Goal: Information Seeking & Learning: Learn about a topic

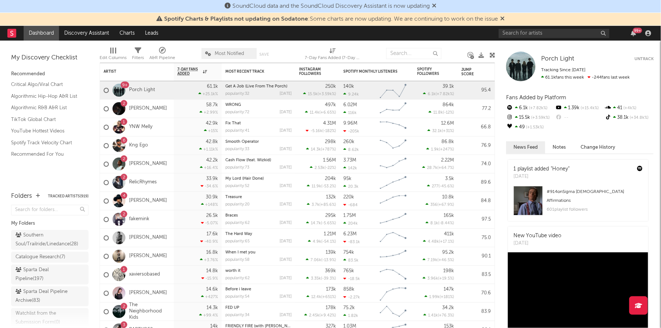
click at [528, 26] on div "99 +" at bounding box center [576, 33] width 155 height 15
click at [528, 29] on input "text" at bounding box center [554, 33] width 111 height 9
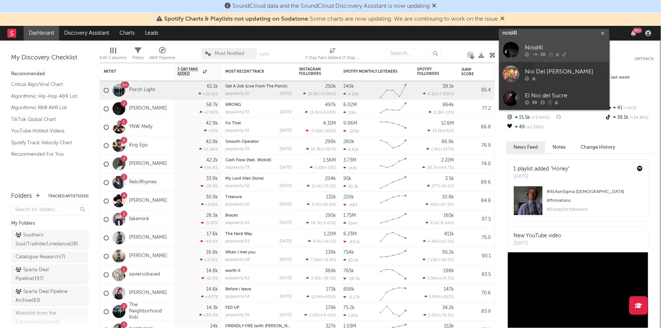
type input "noid4l"
click at [530, 55] on div at bounding box center [565, 54] width 81 height 4
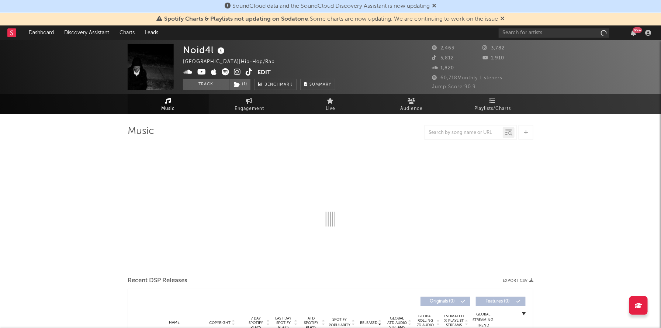
select select "6m"
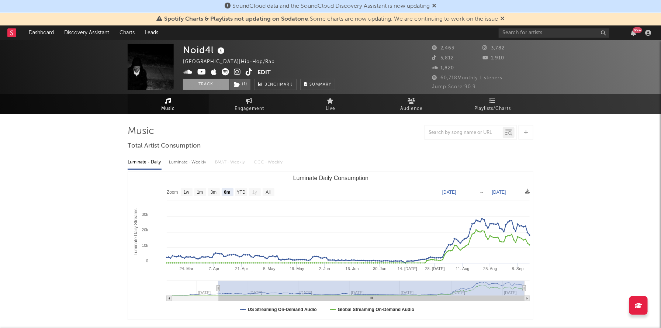
click at [204, 81] on button "Track" at bounding box center [206, 84] width 46 height 11
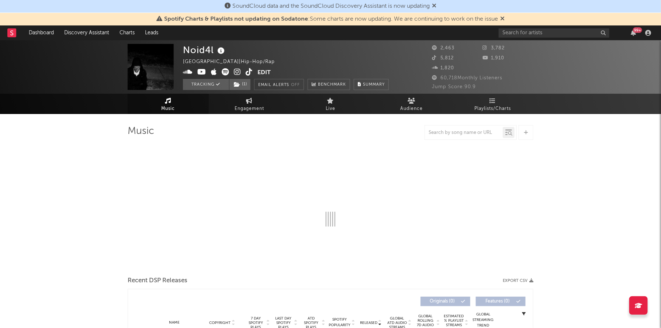
click at [399, 58] on div "Noid4l [GEOGRAPHIC_DATA] | Hip-Hop/Rap Edit Tracking ( 1 ) Email Alerts Off Ben…" at bounding box center [303, 67] width 240 height 46
select select "6m"
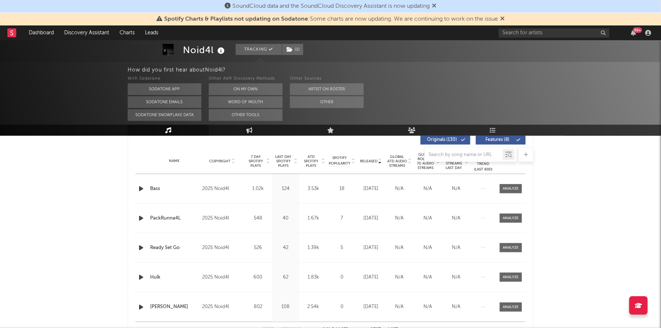
scroll to position [282, 0]
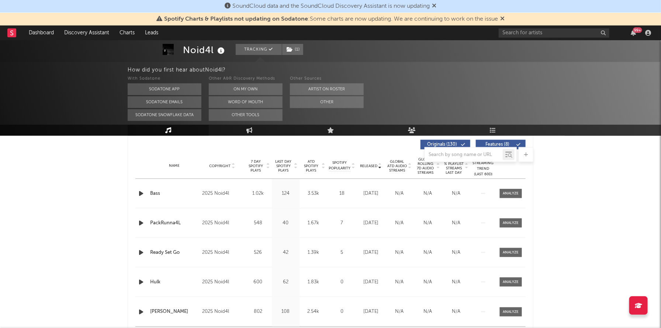
click at [179, 165] on div "Name" at bounding box center [174, 166] width 48 height 6
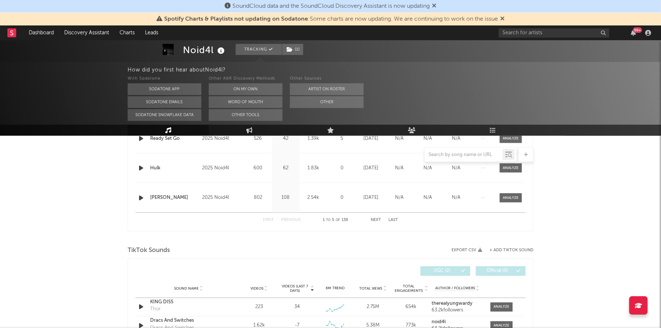
scroll to position [396, 0]
click at [376, 218] on button "Next" at bounding box center [376, 220] width 10 height 4
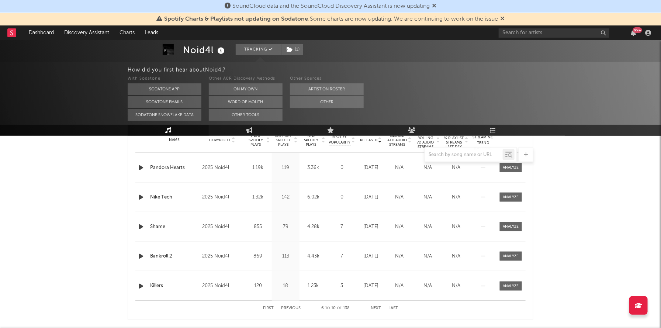
scroll to position [312, 0]
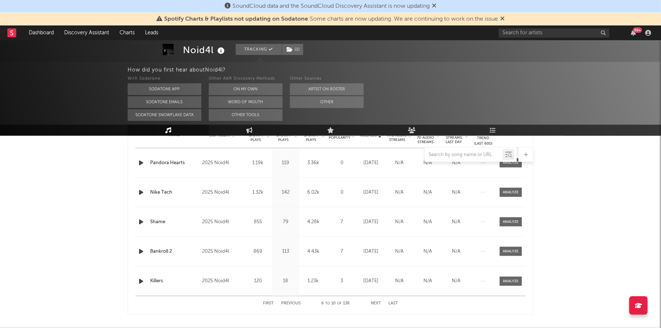
click at [372, 302] on button "Next" at bounding box center [376, 304] width 10 height 4
click at [372, 303] on button "Next" at bounding box center [376, 304] width 10 height 4
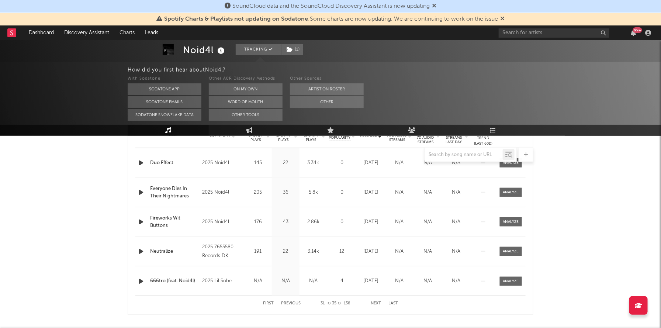
click at [372, 303] on button "Next" at bounding box center [376, 304] width 10 height 4
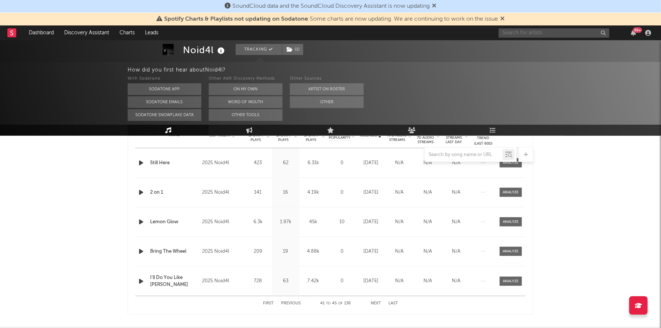
click at [519, 34] on input "text" at bounding box center [554, 32] width 111 height 9
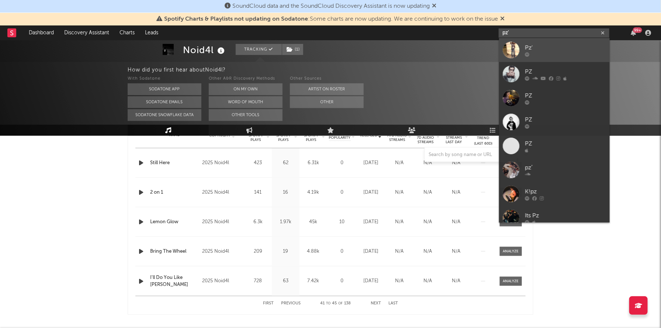
type input "pz'"
click at [519, 47] on div at bounding box center [511, 50] width 17 height 17
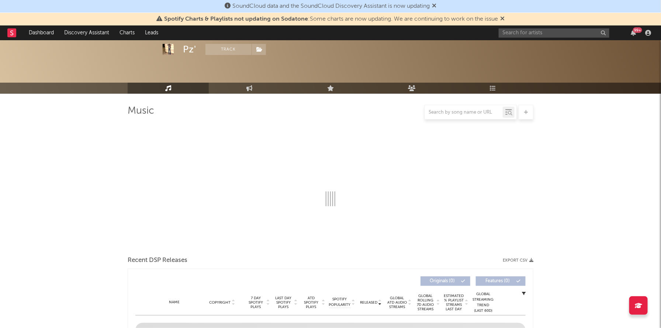
scroll to position [246, 0]
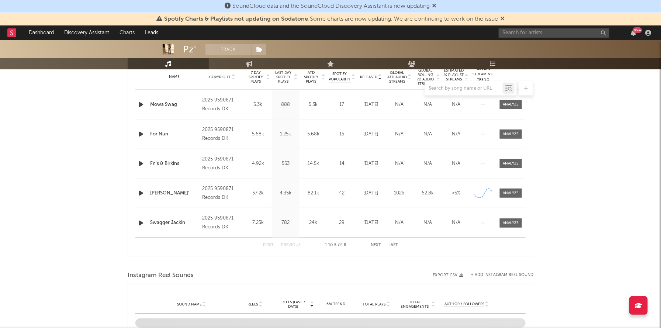
select select "1w"
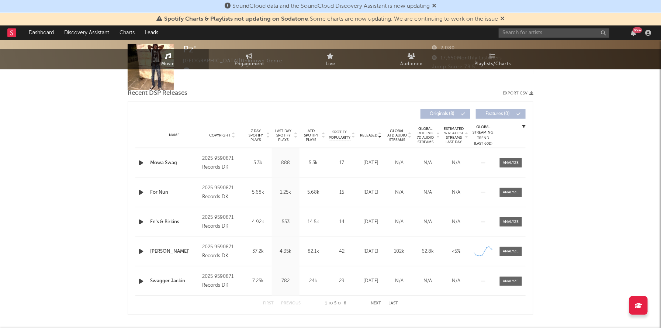
scroll to position [0, 0]
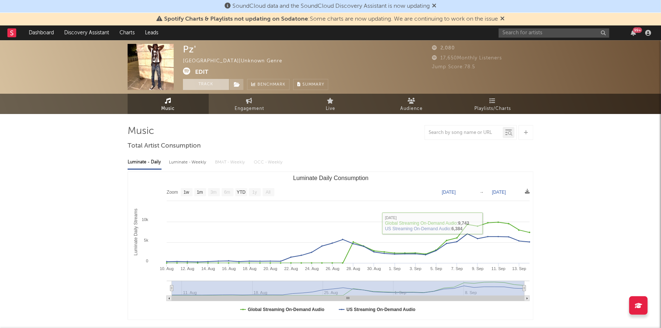
click at [224, 87] on button "Track" at bounding box center [206, 84] width 46 height 11
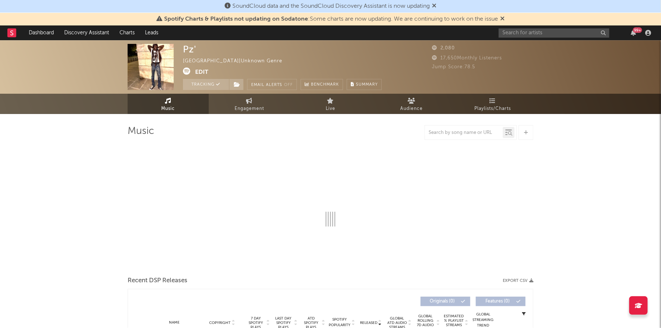
select select "1w"
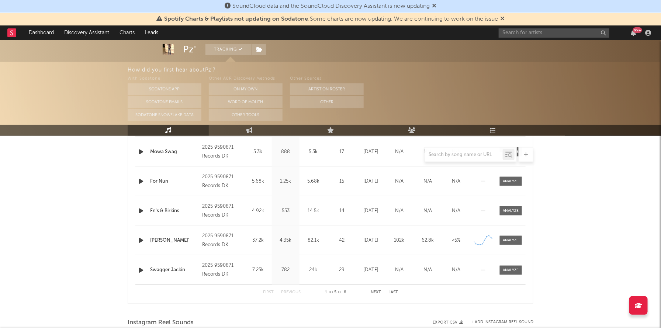
scroll to position [329, 0]
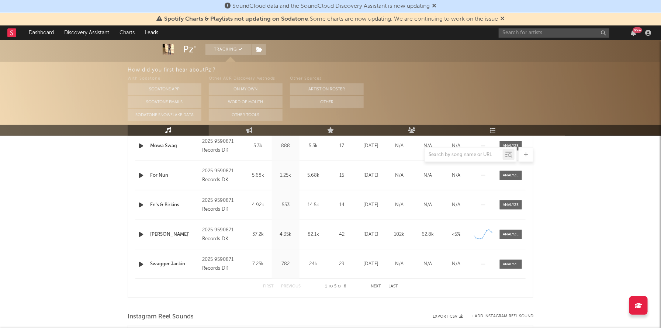
click at [527, 235] on div "Released Copyright 7 Day Spotify Plays Last Day Spotify Plays ATD Spotify Plays…" at bounding box center [331, 191] width 406 height 213
click at [516, 233] on div at bounding box center [511, 235] width 16 height 6
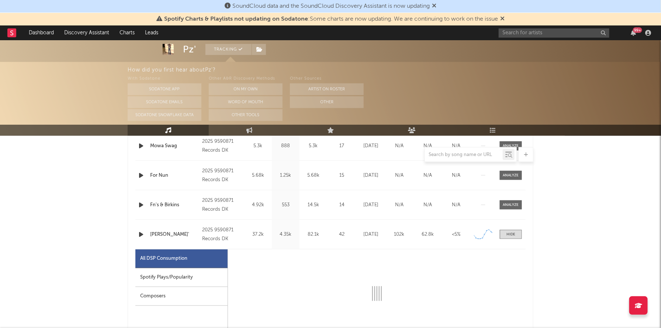
select select "1w"
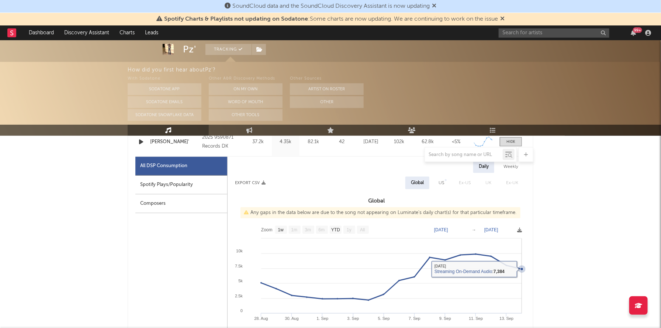
scroll to position [0, 0]
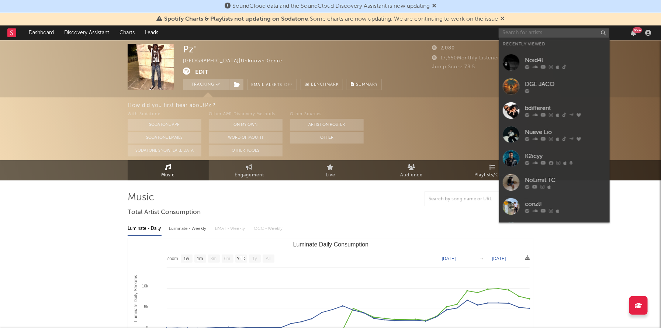
click at [522, 32] on input "text" at bounding box center [554, 32] width 111 height 9
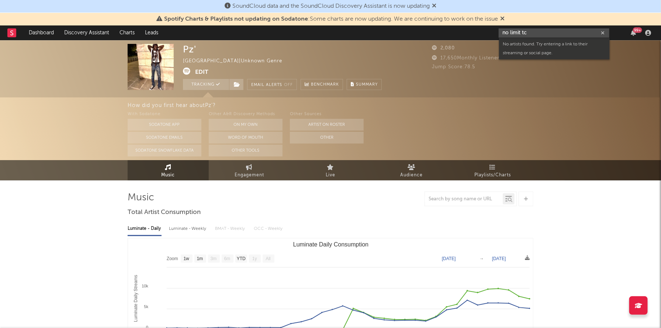
click at [533, 35] on input "no limit tc" at bounding box center [554, 32] width 111 height 9
click at [510, 33] on input "no limit tc" at bounding box center [554, 32] width 111 height 9
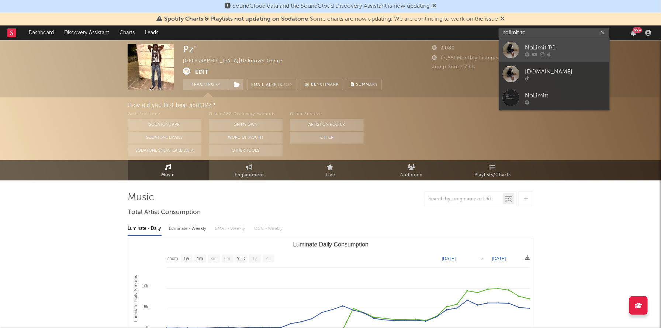
type input "nolimit tc"
click at [527, 49] on div "NoLimit TC" at bounding box center [565, 47] width 81 height 9
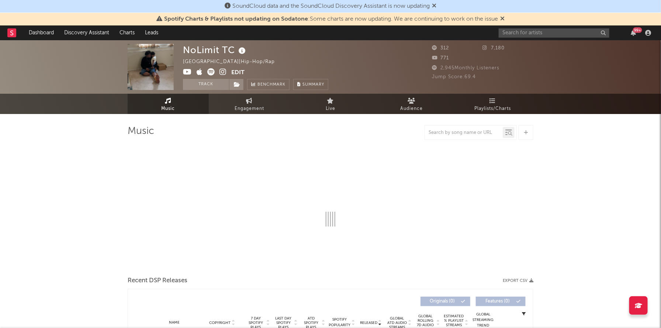
select select "1w"
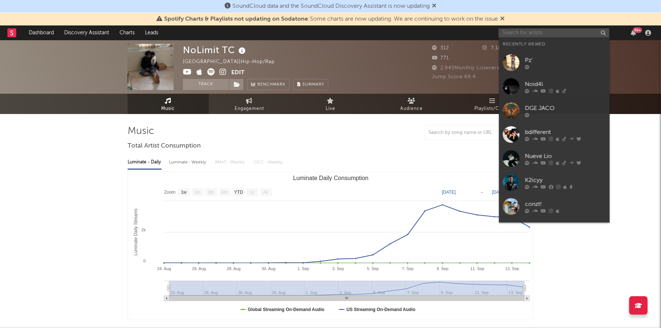
click at [530, 34] on input "text" at bounding box center [554, 32] width 111 height 9
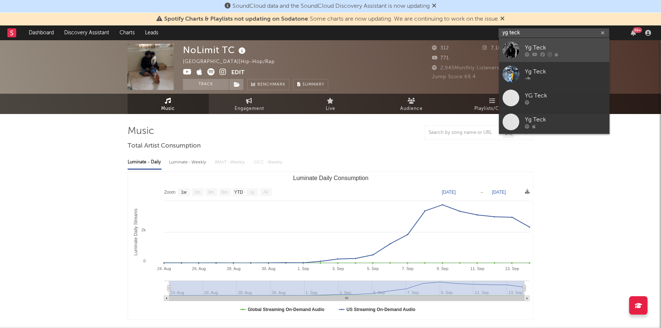
type input "yg teck"
click at [521, 47] on link "Yg Teck" at bounding box center [554, 50] width 111 height 24
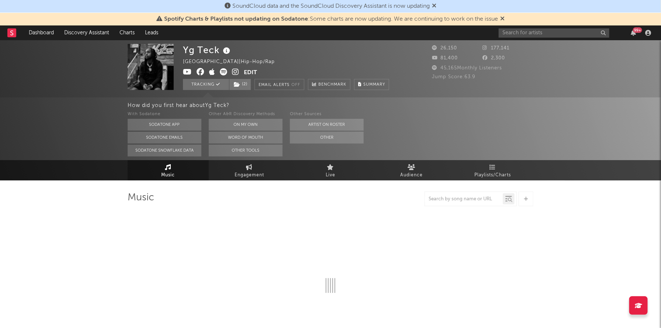
select select "6m"
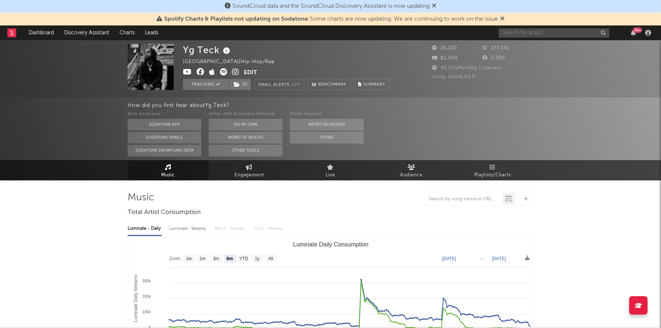
click at [530, 29] on input "text" at bounding box center [554, 32] width 111 height 9
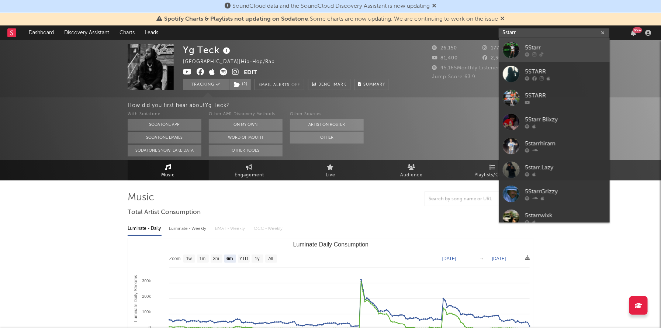
type input "5starr"
click at [528, 52] on icon at bounding box center [527, 54] width 4 height 4
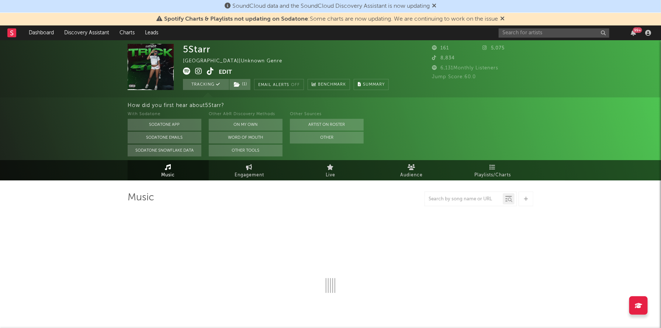
select select "1w"
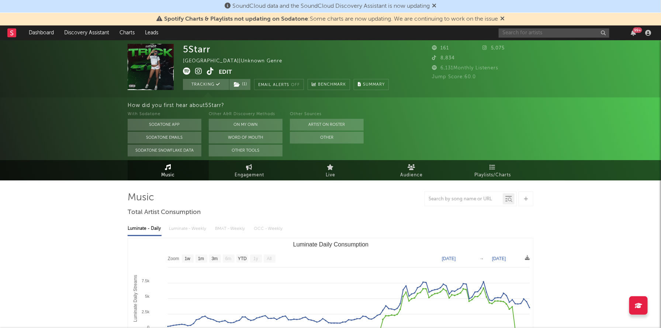
click at [510, 30] on input "text" at bounding box center [554, 32] width 111 height 9
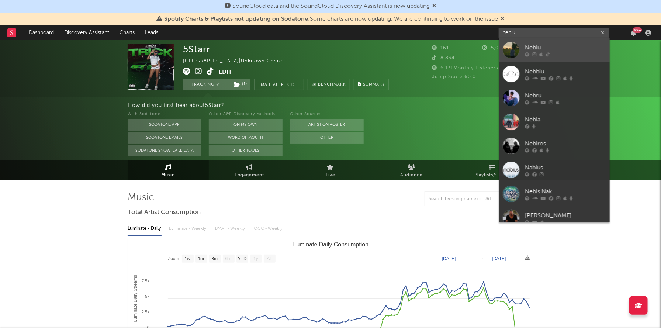
type input "nebiu"
click at [530, 51] on div "Nebiu" at bounding box center [565, 47] width 81 height 9
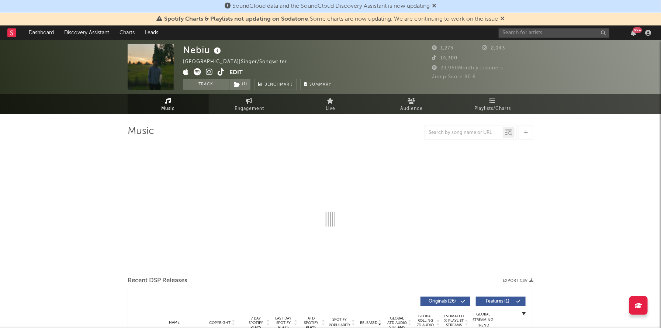
select select "1w"
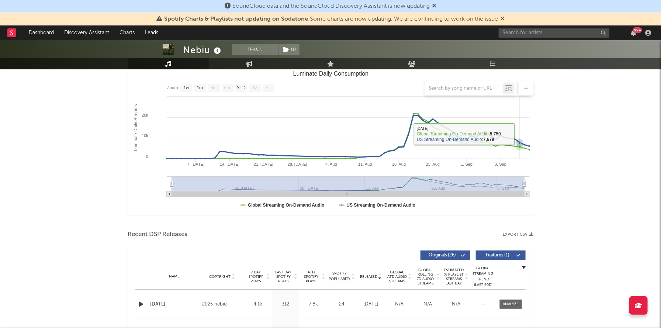
scroll to position [104, 0]
click at [516, 34] on input "text" at bounding box center [554, 32] width 111 height 9
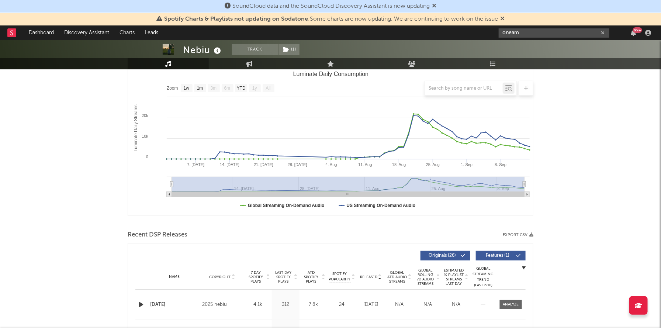
drag, startPoint x: 518, startPoint y: 31, endPoint x: 492, endPoint y: 31, distance: 25.5
click at [492, 31] on nav "Dashboard Discovery Assistant Charts Leads oneam 99 +" at bounding box center [330, 32] width 661 height 15
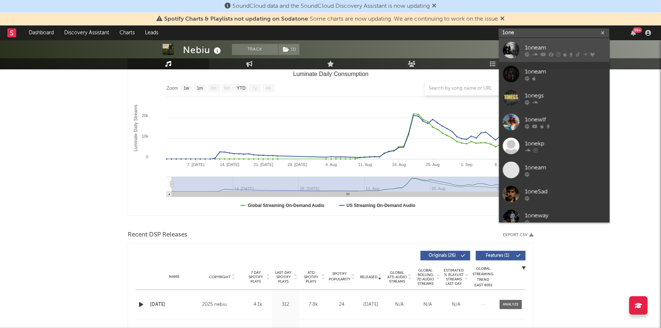
type input "1one"
click at [543, 49] on div "1oneam" at bounding box center [565, 47] width 81 height 9
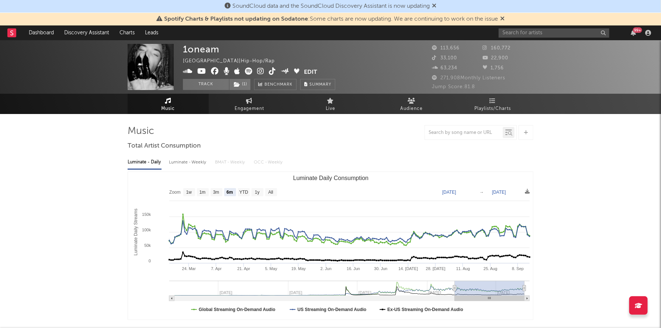
click at [261, 71] on icon at bounding box center [260, 71] width 7 height 7
click at [274, 192] on g "All" at bounding box center [271, 192] width 12 height 8
select select "All"
type input "[DATE]"
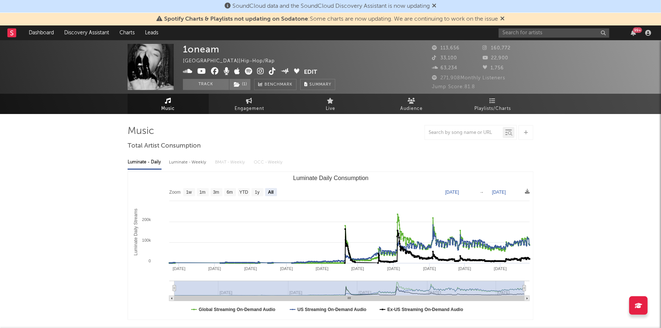
click at [211, 84] on button "Track" at bounding box center [206, 84] width 46 height 11
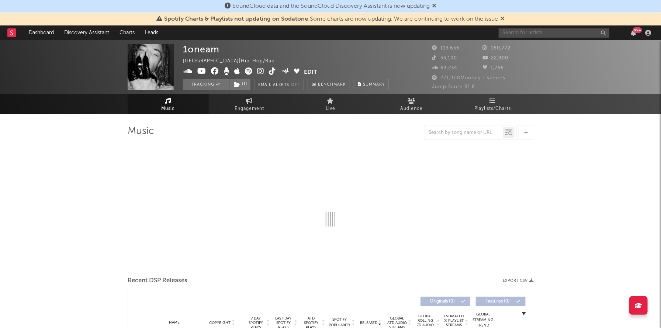
click at [506, 30] on input "text" at bounding box center [554, 32] width 111 height 9
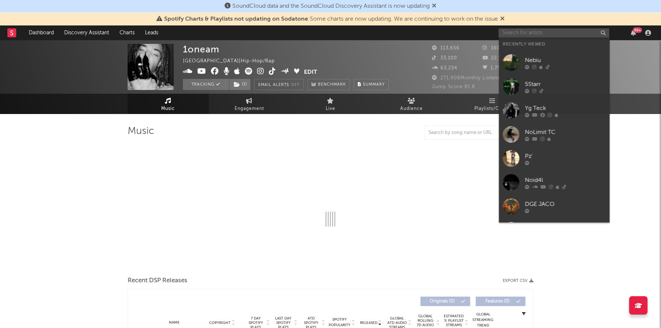
select select "6m"
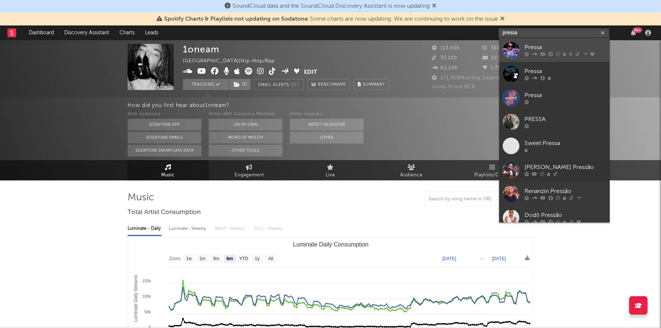
type input "pressa"
click at [527, 53] on icon at bounding box center [527, 54] width 4 height 4
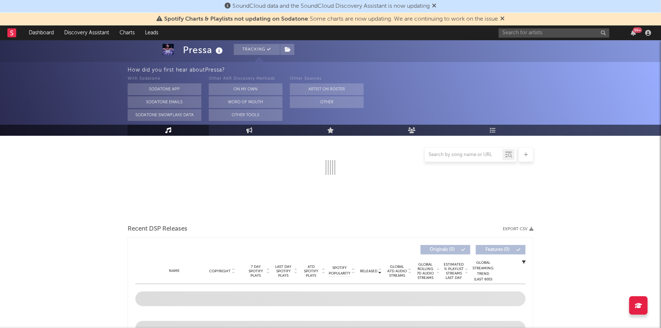
select select "6m"
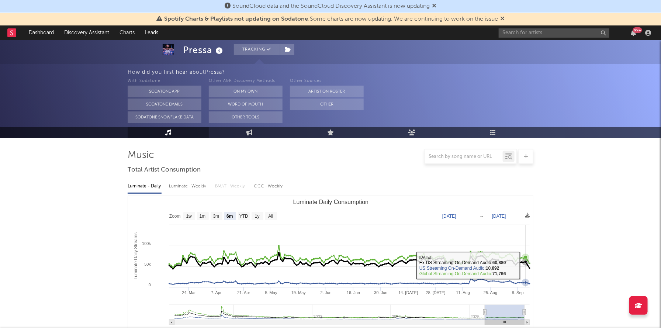
scroll to position [5, 0]
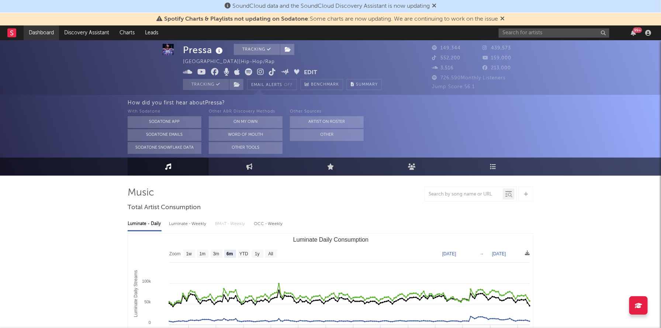
click at [30, 35] on link "Dashboard" at bounding box center [41, 32] width 35 height 15
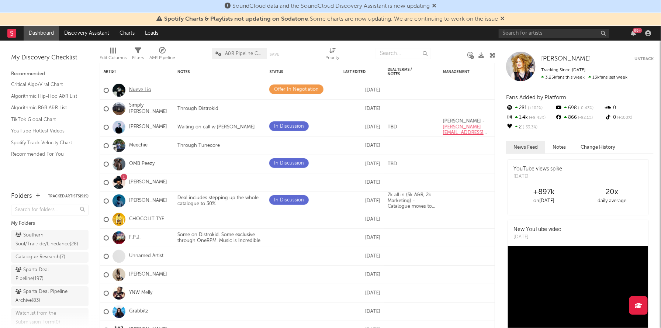
click at [144, 89] on link "Nueve Lio" at bounding box center [140, 90] width 22 height 6
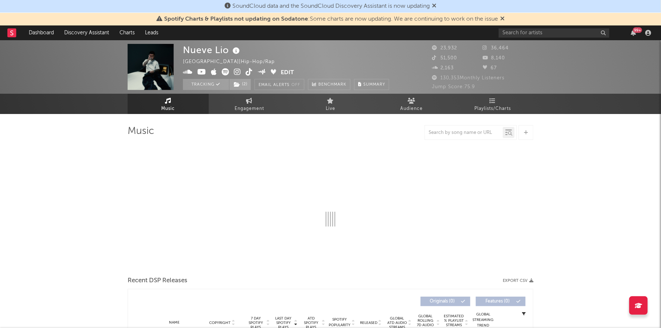
select select "6m"
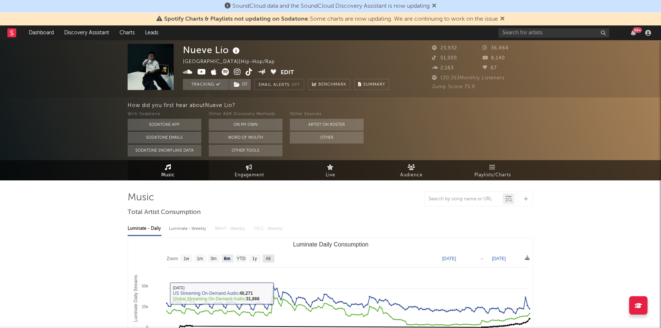
click at [272, 258] on rect "Luminate Daily Consumption" at bounding box center [269, 259] width 12 height 8
select select "All"
type input "[DATE]"
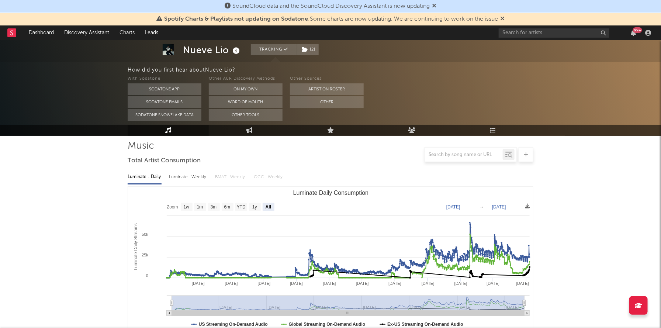
scroll to position [65, 0]
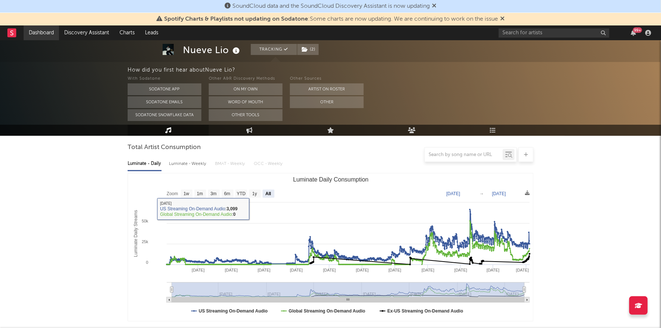
click at [35, 32] on link "Dashboard" at bounding box center [41, 32] width 35 height 15
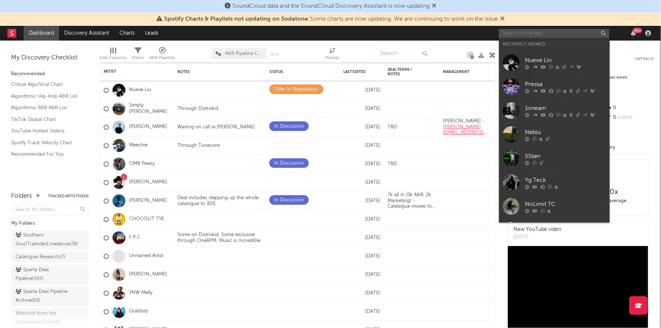
click at [522, 31] on input "text" at bounding box center [554, 33] width 111 height 9
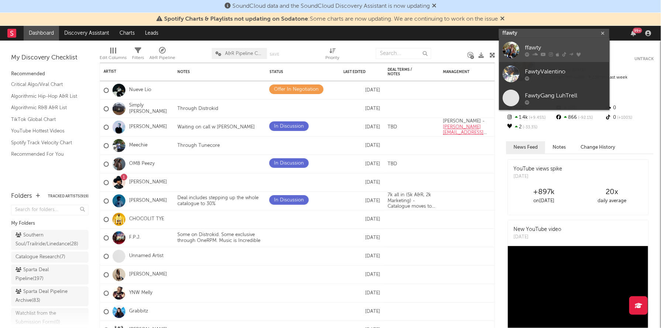
type input "ffawty"
click at [544, 51] on div "ffawty" at bounding box center [565, 47] width 81 height 9
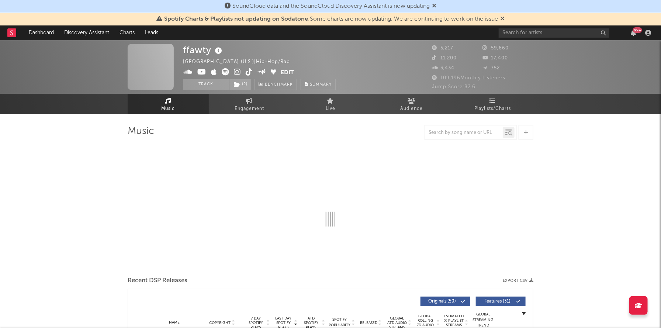
select select "6m"
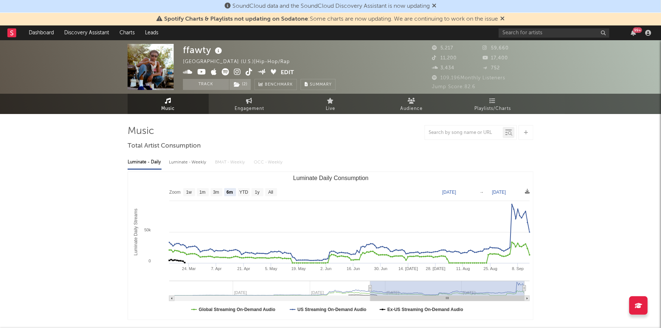
click at [237, 71] on icon at bounding box center [237, 71] width 7 height 7
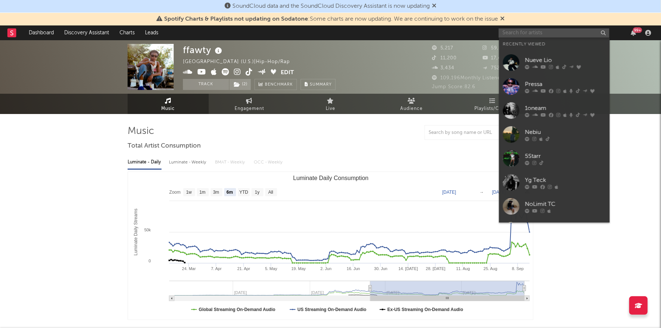
click at [524, 29] on input "text" at bounding box center [554, 32] width 111 height 9
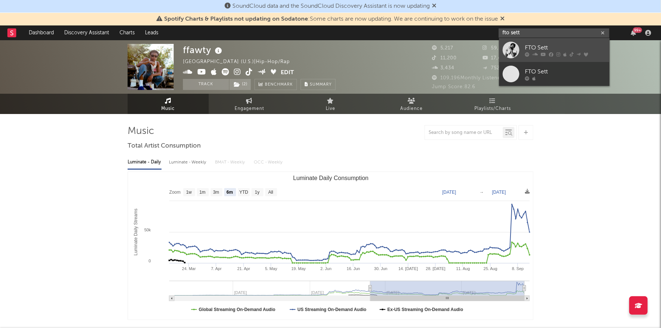
type input "fto sett"
click at [527, 47] on div "FTO Sett" at bounding box center [565, 47] width 81 height 9
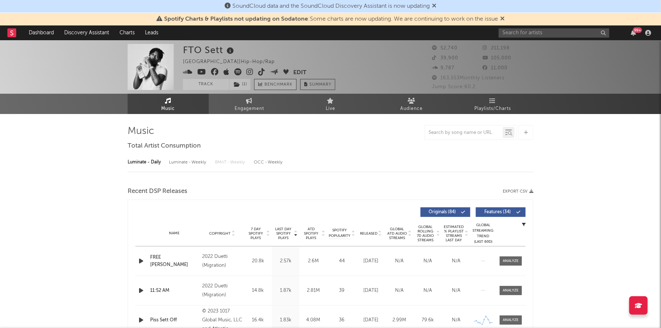
click at [208, 81] on button "Track" at bounding box center [206, 84] width 46 height 11
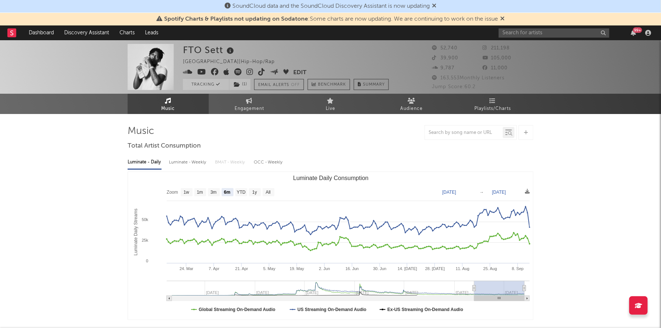
scroll to position [66, 0]
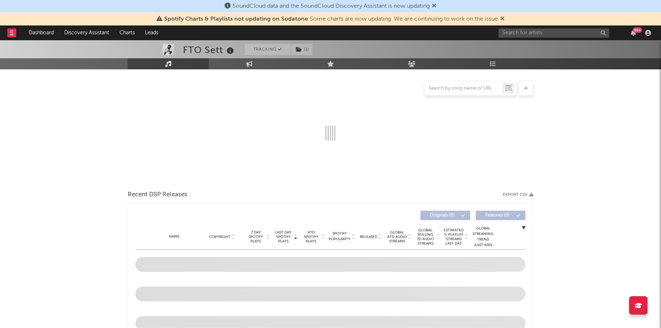
select select "6m"
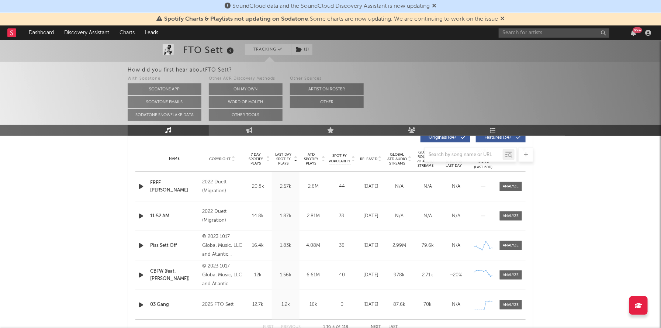
scroll to position [0, 0]
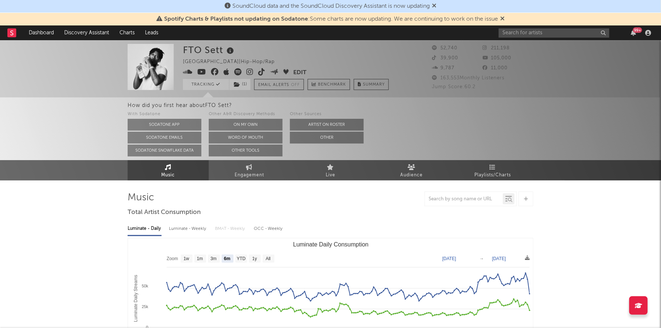
click at [250, 70] on icon at bounding box center [250, 71] width 7 height 7
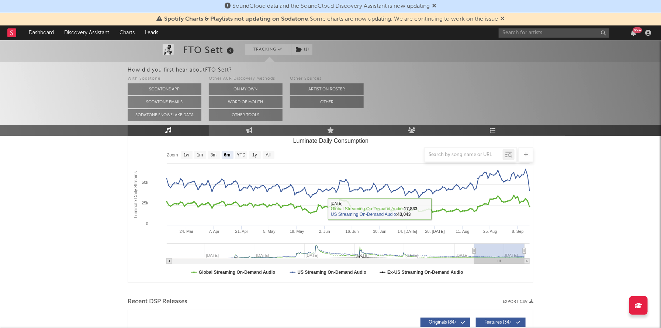
scroll to position [95, 0]
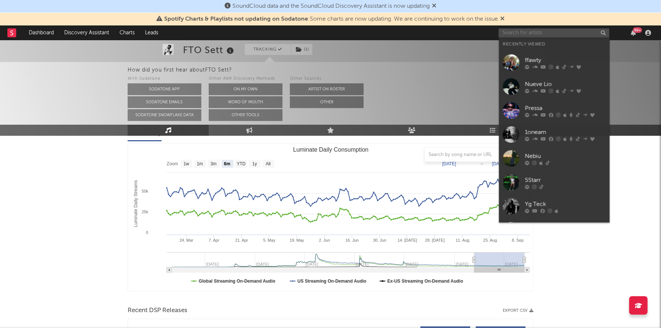
click at [515, 37] on input "text" at bounding box center [554, 32] width 111 height 9
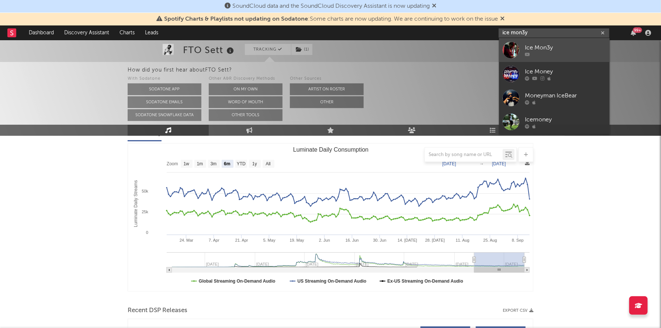
type input "ice mon3y"
click at [530, 55] on div at bounding box center [565, 54] width 81 height 4
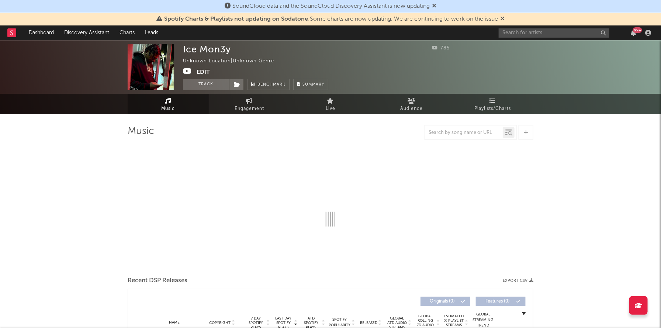
select select "1w"
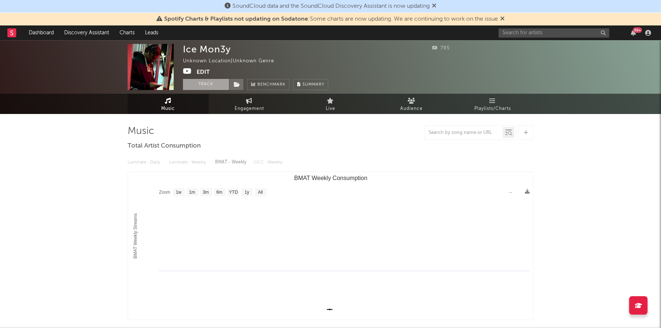
click at [207, 83] on button "Track" at bounding box center [206, 84] width 46 height 11
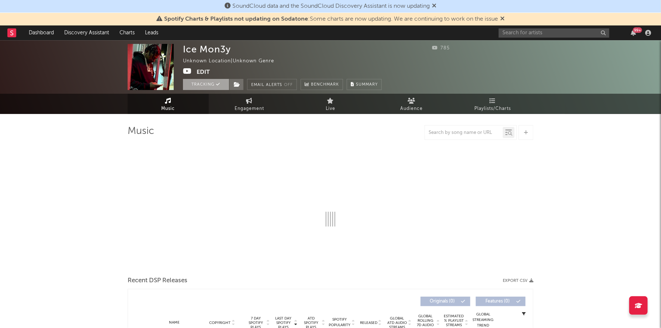
select select "1w"
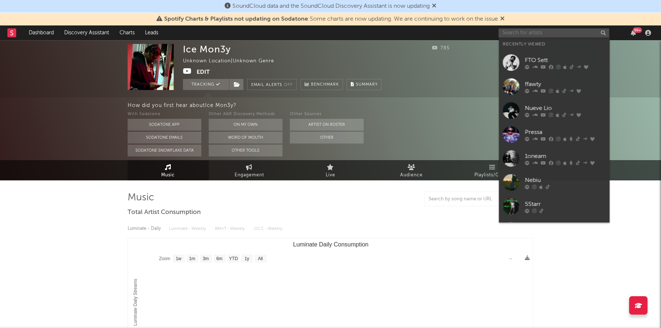
click at [518, 36] on input "text" at bounding box center [554, 32] width 111 height 9
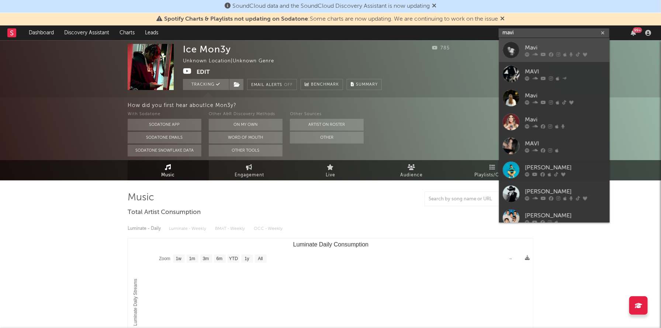
type input "mavi"
click at [519, 48] on div at bounding box center [511, 50] width 17 height 17
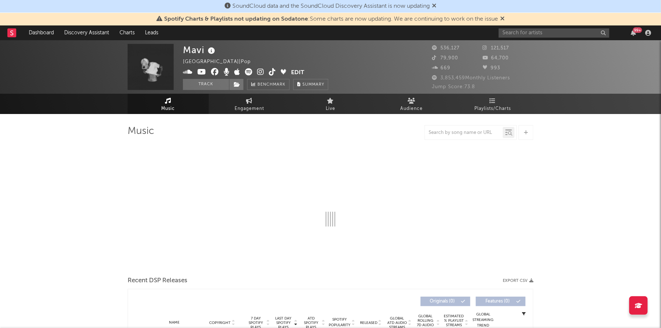
select select "6m"
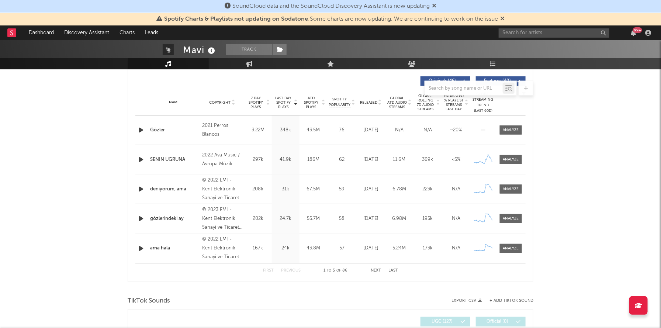
scroll to position [67, 0]
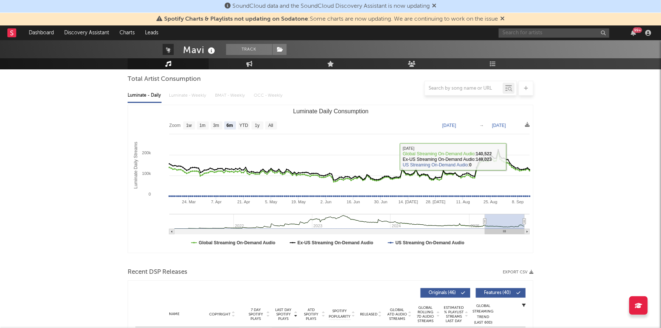
click at [532, 34] on input "text" at bounding box center [554, 32] width 111 height 9
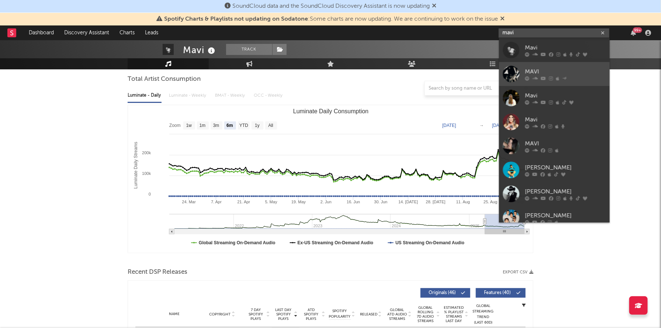
type input "mavi"
click at [523, 71] on link "MAVI" at bounding box center [554, 74] width 111 height 24
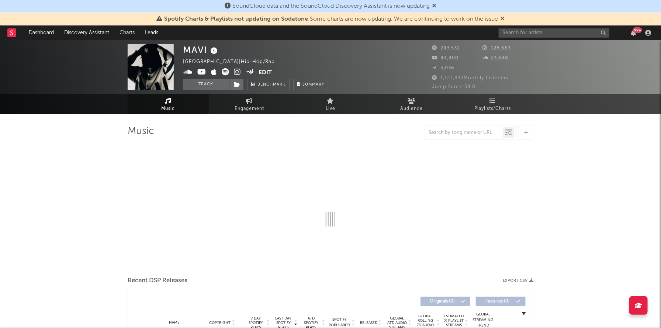
select select "6m"
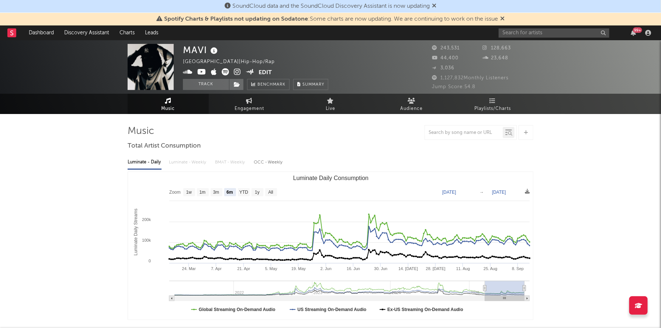
click at [235, 75] on icon at bounding box center [237, 71] width 7 height 7
click at [533, 36] on input "text" at bounding box center [554, 32] width 111 height 9
